Goal: Information Seeking & Learning: Learn about a topic

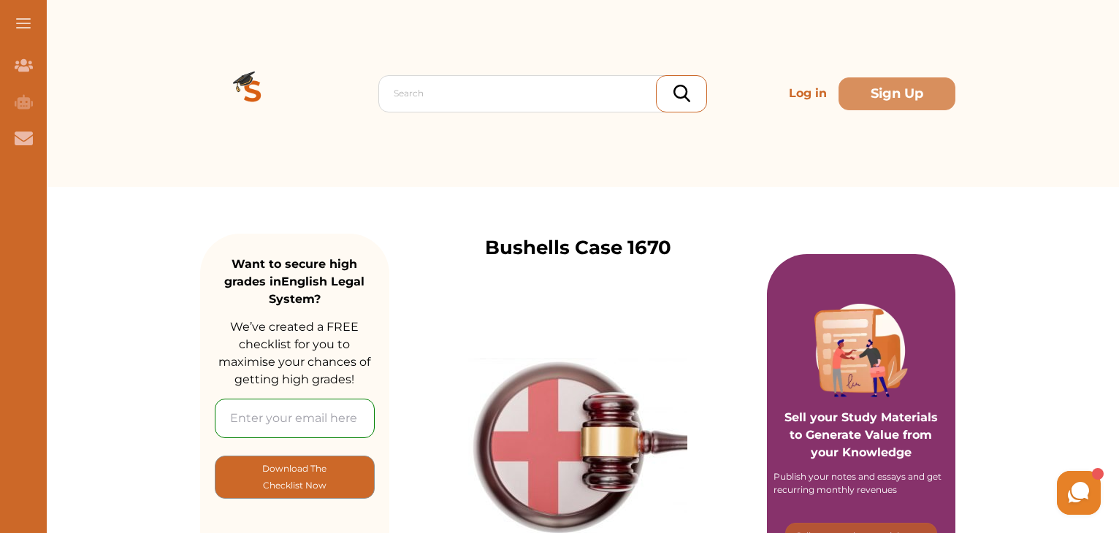
click at [1087, 378] on icon at bounding box center [1093, 371] width 15 height 15
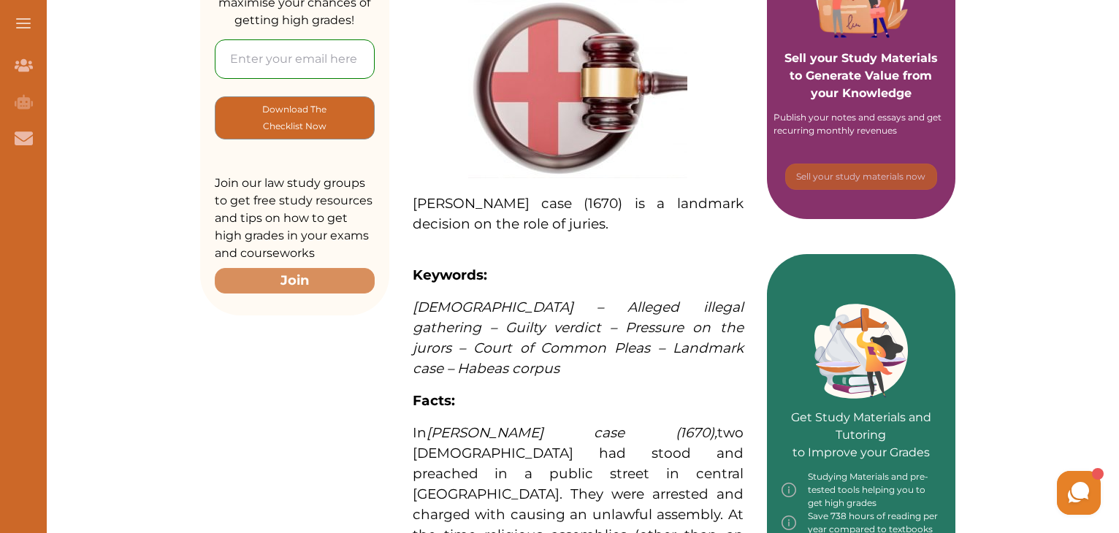
scroll to position [313, 0]
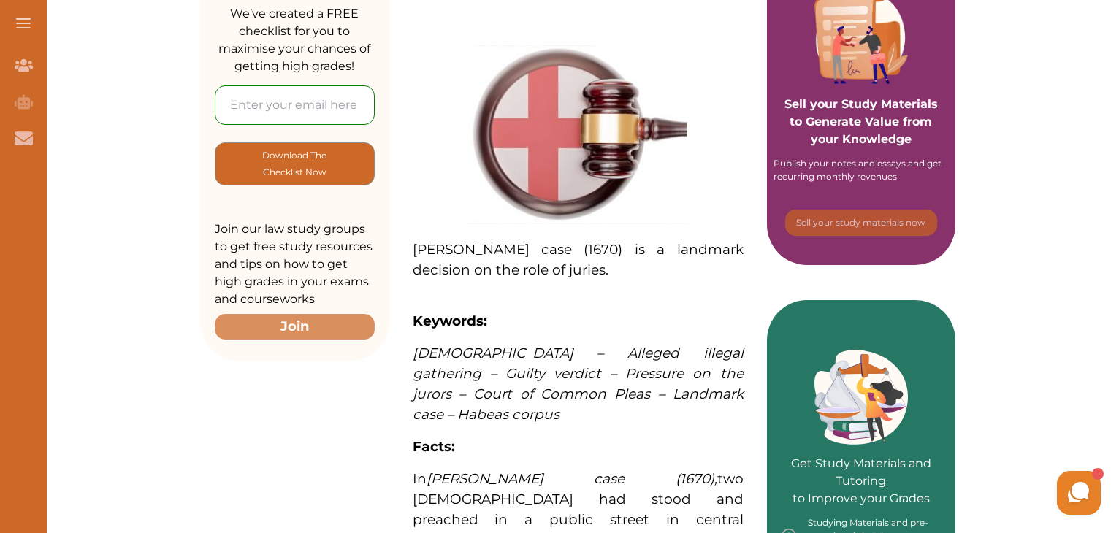
click at [581, 123] on img at bounding box center [577, 134] width 219 height 179
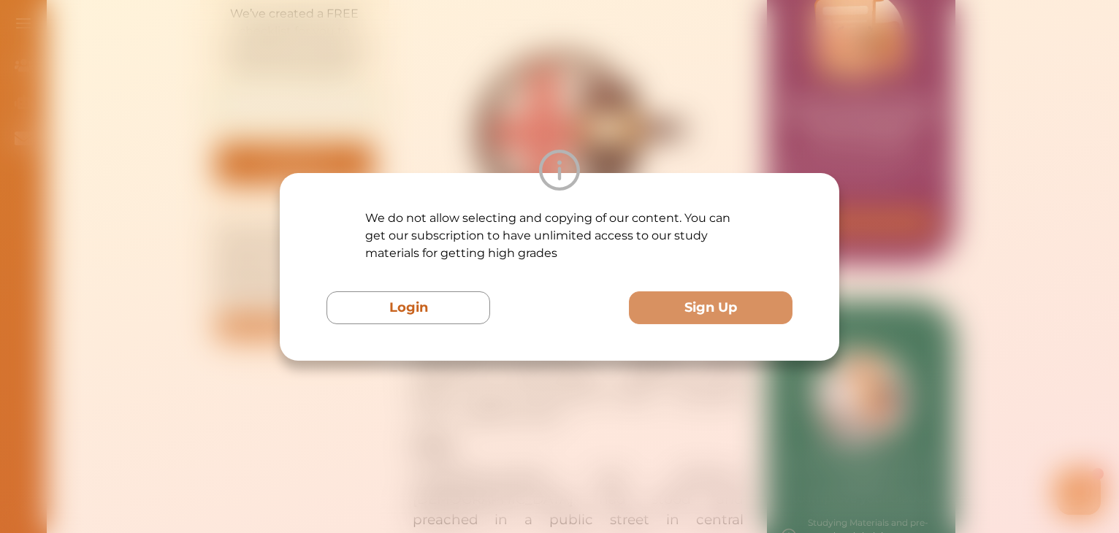
click at [730, 232] on p "We do not allow selecting and copying of our content. You can get our subscript…" at bounding box center [559, 236] width 389 height 53
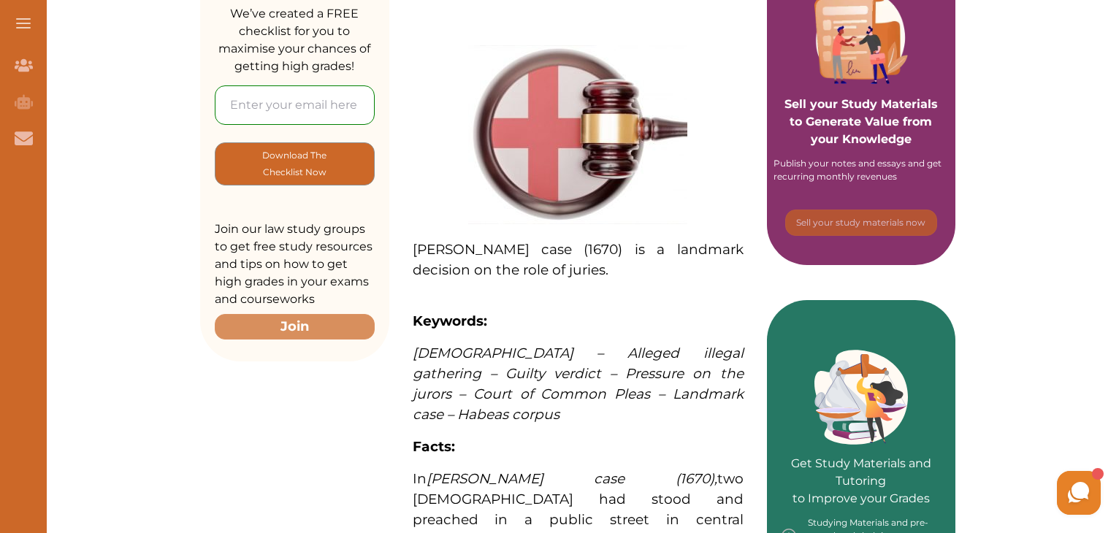
scroll to position [342, 0]
